Goal: Register for event/course

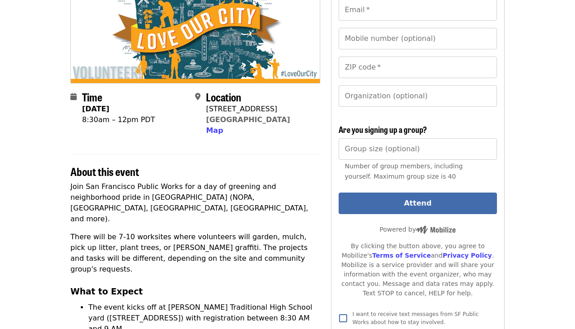
scroll to position [148, 0]
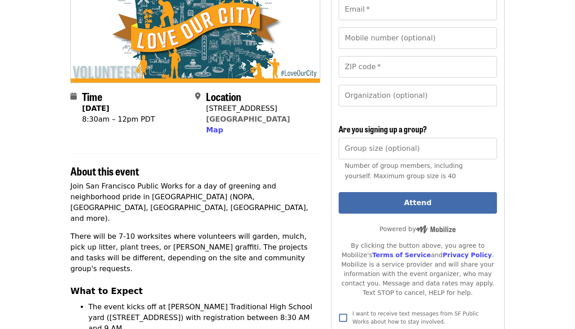
click at [348, 138] on input "Group size (optional)" at bounding box center [417, 149] width 158 height 22
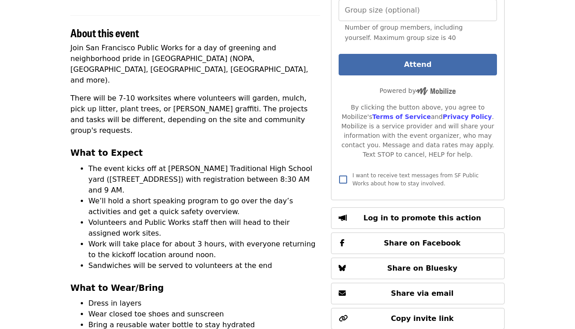
scroll to position [310, 0]
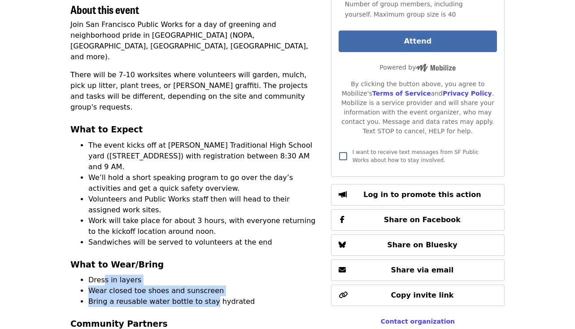
drag, startPoint x: 102, startPoint y: 229, endPoint x: 206, endPoint y: 254, distance: 107.0
click at [206, 274] on ul "Dress in layers Wear closed toe shoes and sunscreen Bring a reusable water bott…" at bounding box center [195, 290] width 250 height 32
click at [206, 296] on li "Bring a reusable water bottle to stay hydrated" at bounding box center [204, 301] width 232 height 11
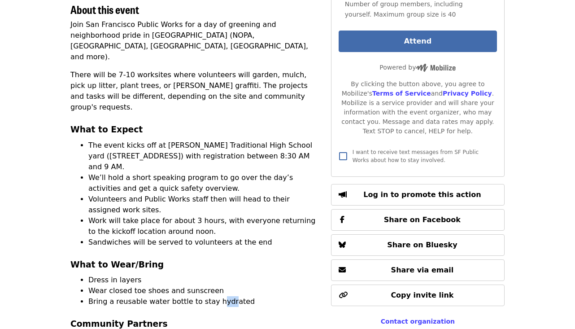
drag, startPoint x: 221, startPoint y: 254, endPoint x: 210, endPoint y: 253, distance: 11.2
click at [211, 296] on li "Bring a reusable water bottle to stay hydrated" at bounding box center [204, 301] width 232 height 11
click at [210, 296] on li "Bring a reusable water bottle to stay hydrated" at bounding box center [204, 301] width 232 height 11
